Goal: Communication & Community: Answer question/provide support

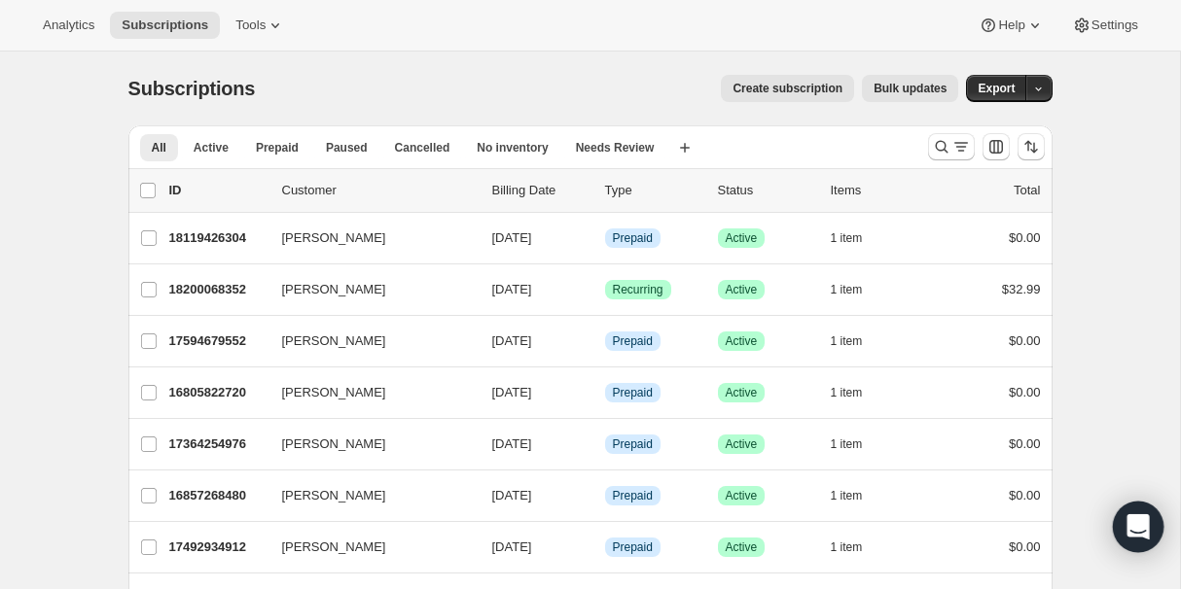
click at [1131, 516] on icon "Open Intercom Messenger" at bounding box center [1137, 527] width 25 height 25
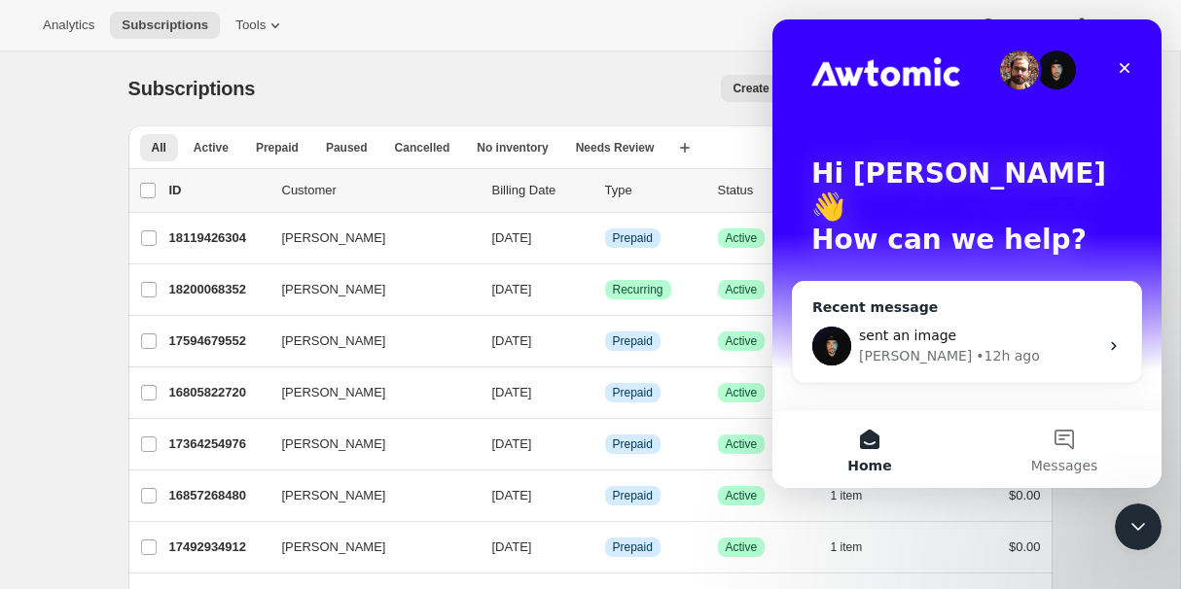
click at [970, 346] on div "[PERSON_NAME] • 12h ago" at bounding box center [978, 356] width 239 height 20
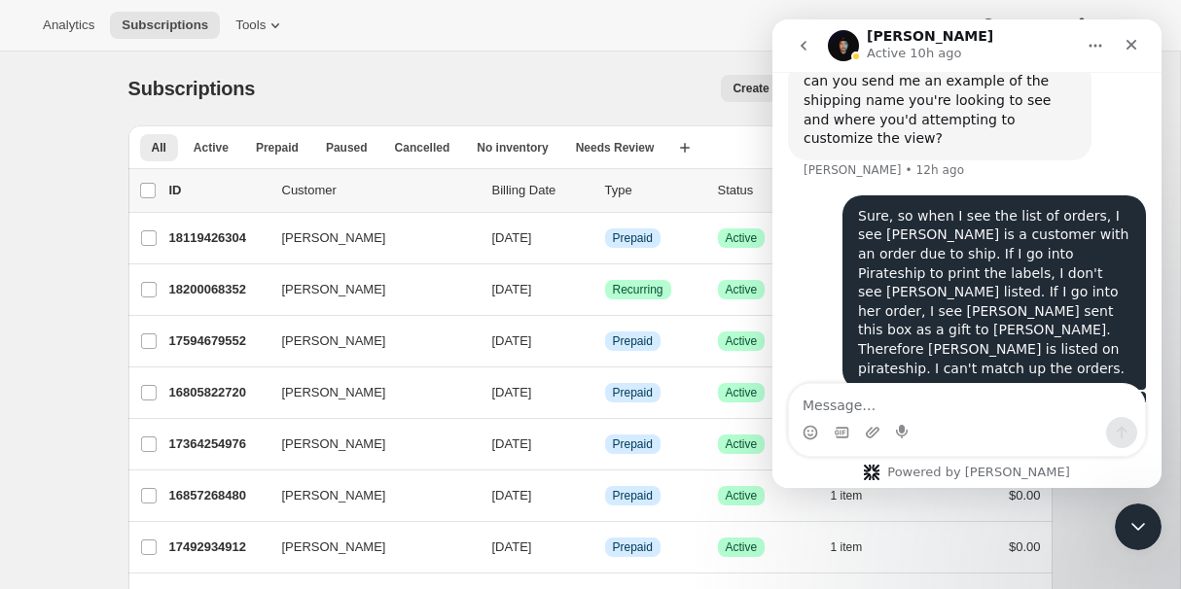
scroll to position [1667, 0]
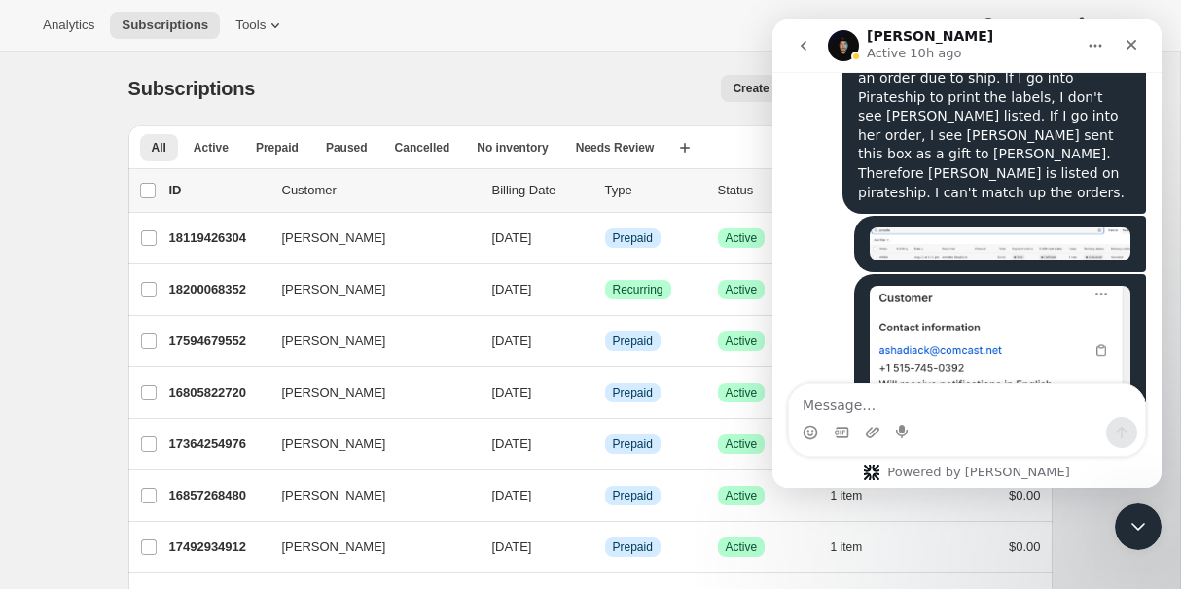
click at [262, 155] on span "Prepaid" at bounding box center [277, 148] width 43 height 16
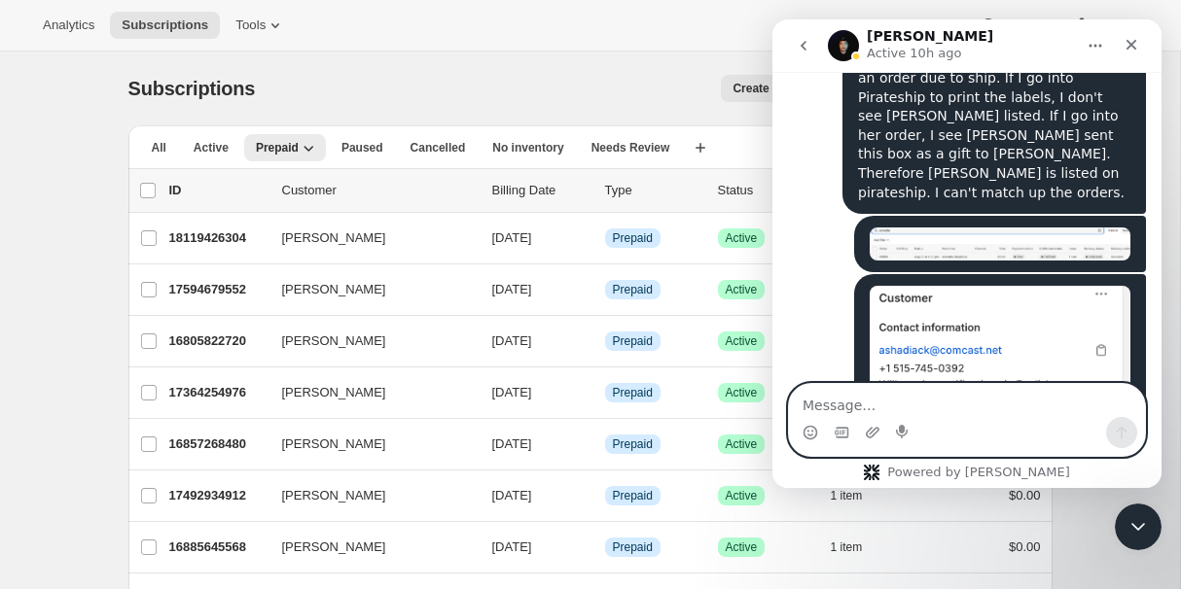
click at [826, 407] on textarea "Message…" at bounding box center [967, 400] width 356 height 33
type textarea "I figured out a workaround for the gift name now"
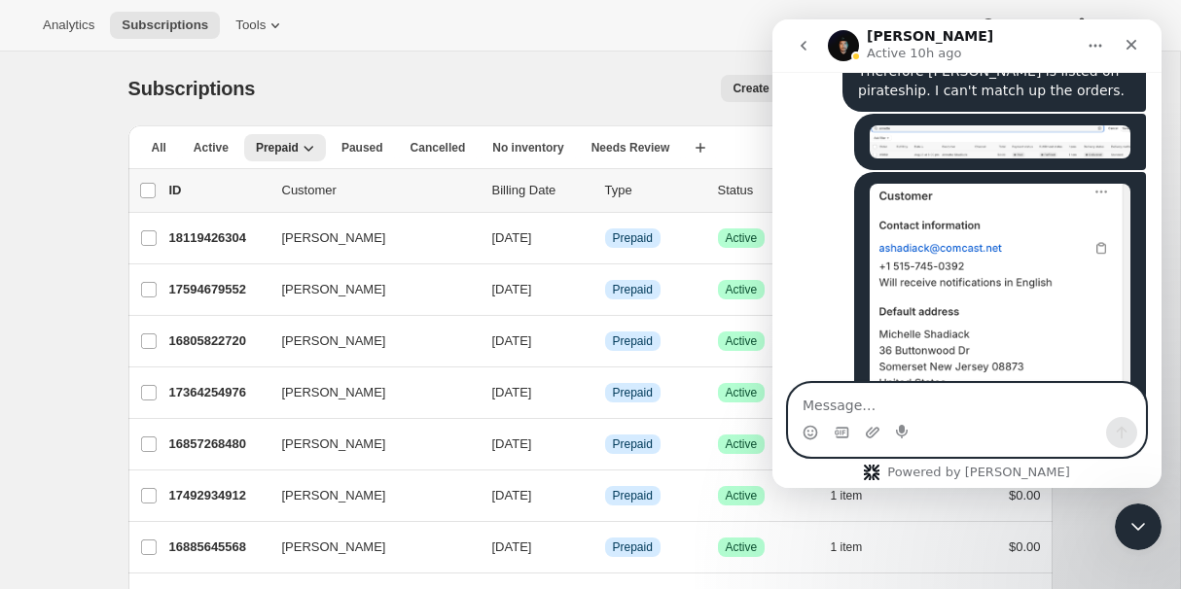
scroll to position [1796, 0]
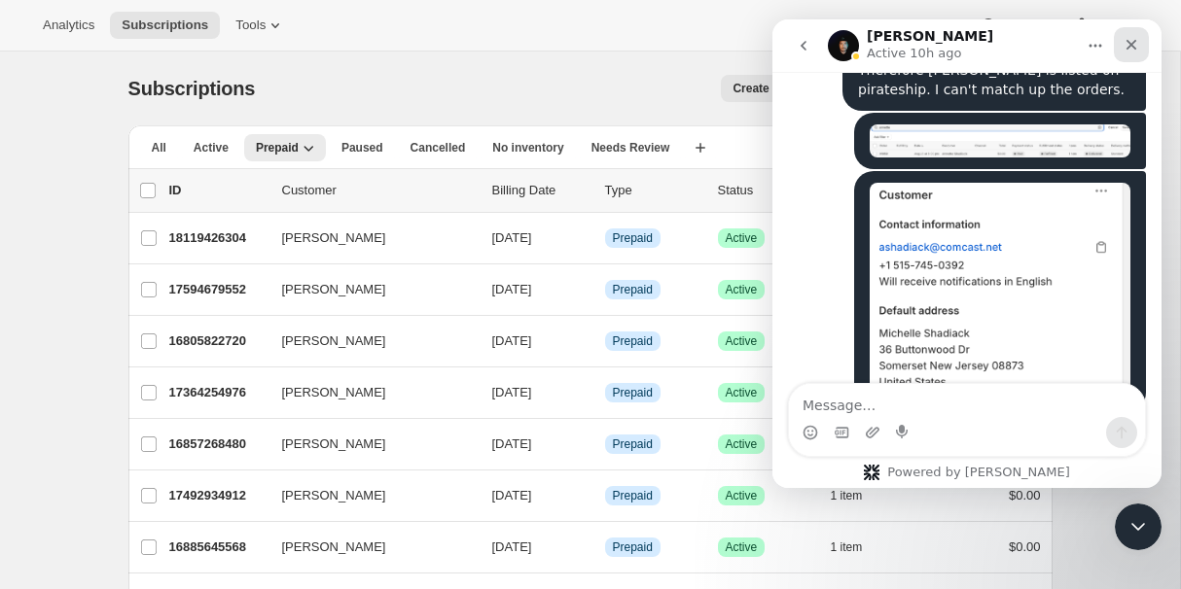
click at [1136, 44] on icon "Close" at bounding box center [1131, 45] width 16 height 16
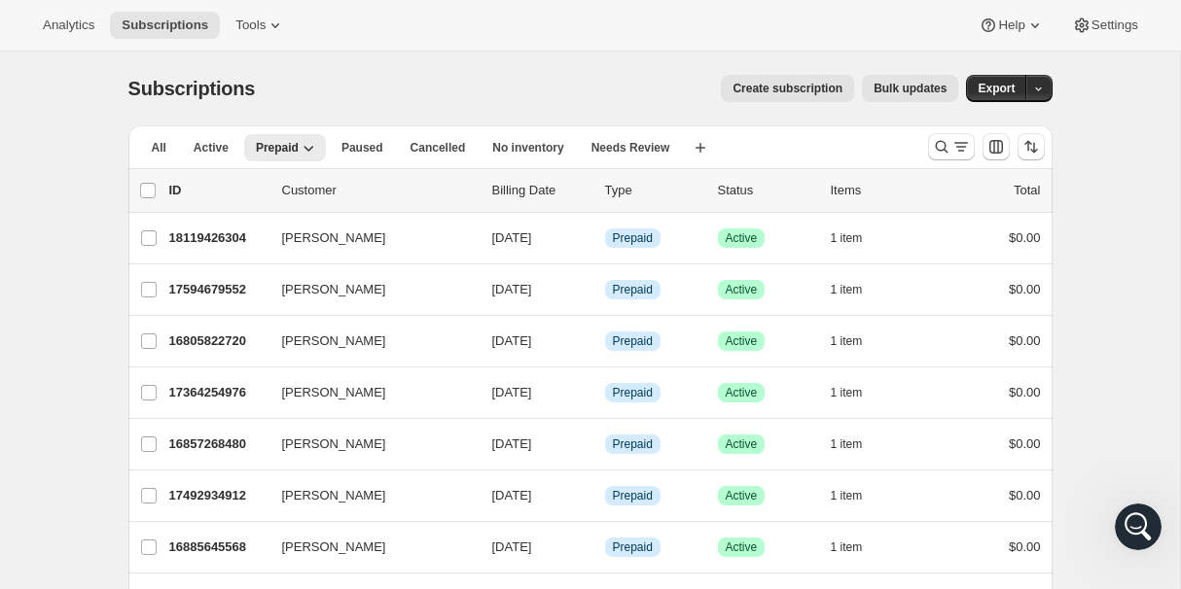
scroll to position [1436, 0]
